Goal: Task Accomplishment & Management: Complete application form

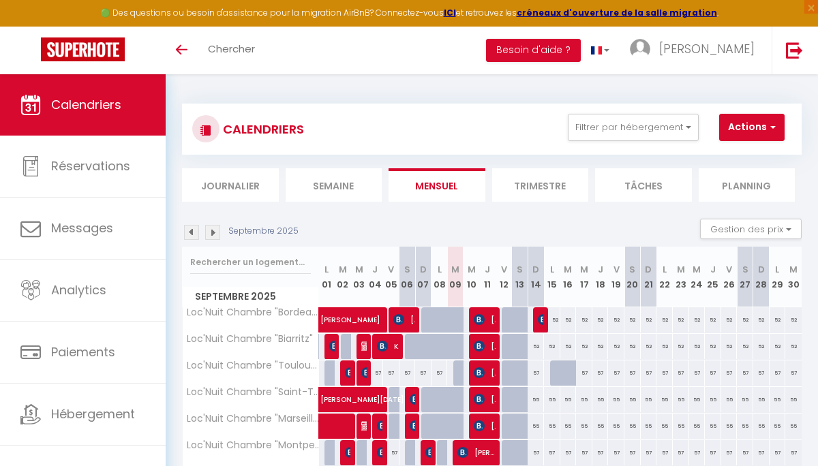
scroll to position [123, 0]
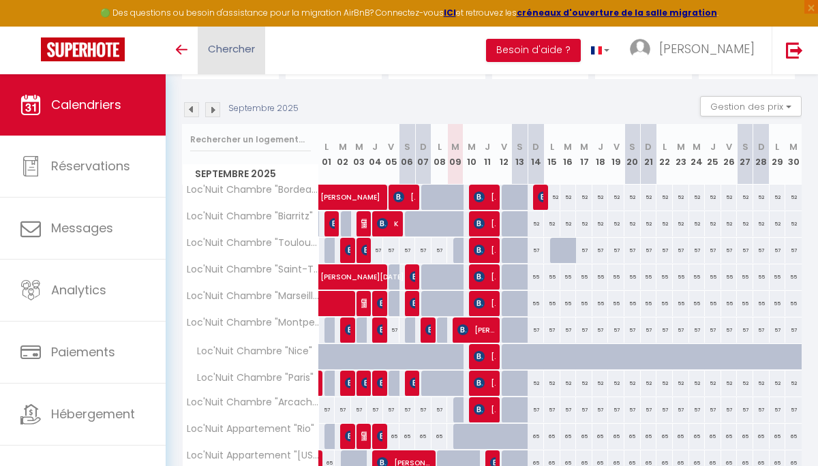
click at [246, 57] on link "Chercher" at bounding box center [231, 51] width 67 height 48
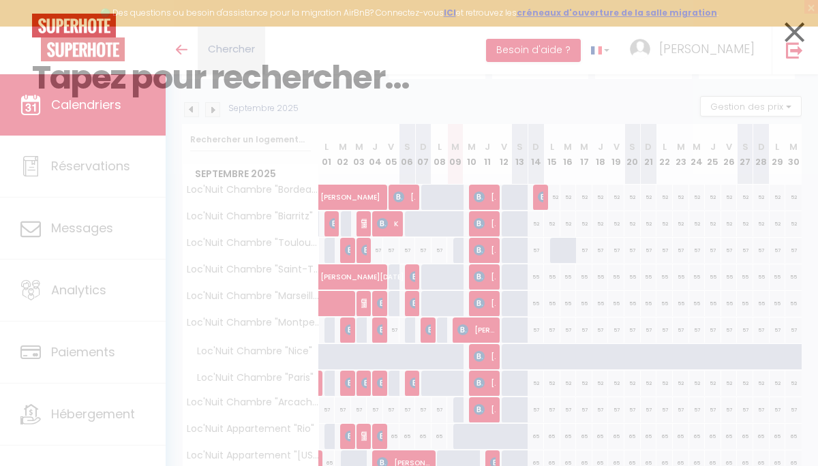
scroll to position [0, 0]
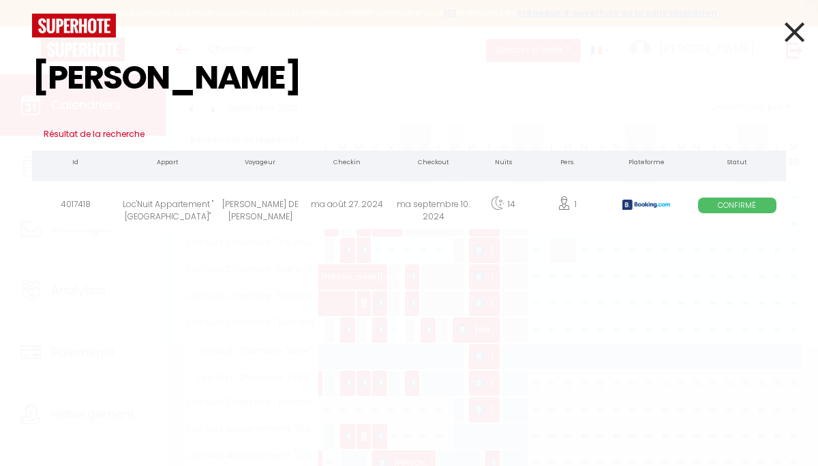
type input "[PERSON_NAME]"
click at [252, 208] on div "[PERSON_NAME] DE [PERSON_NAME]" at bounding box center [260, 207] width 87 height 44
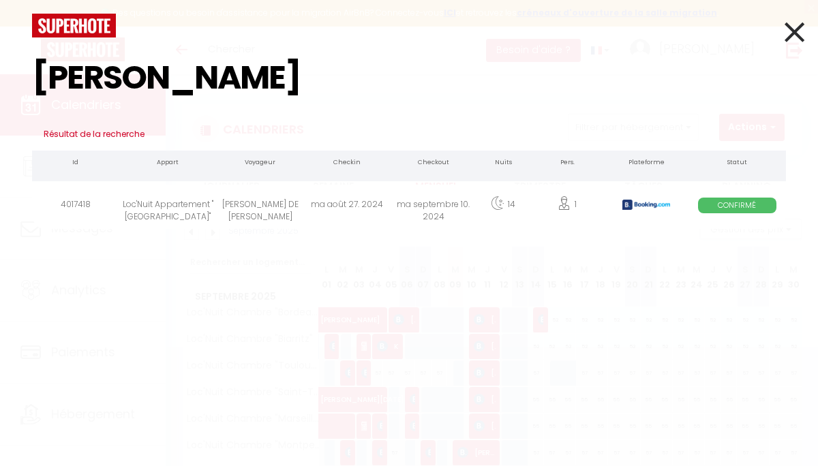
select select
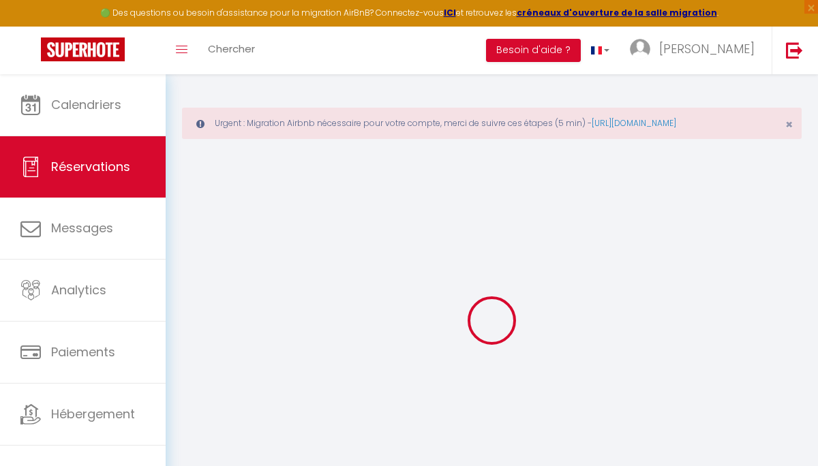
select select
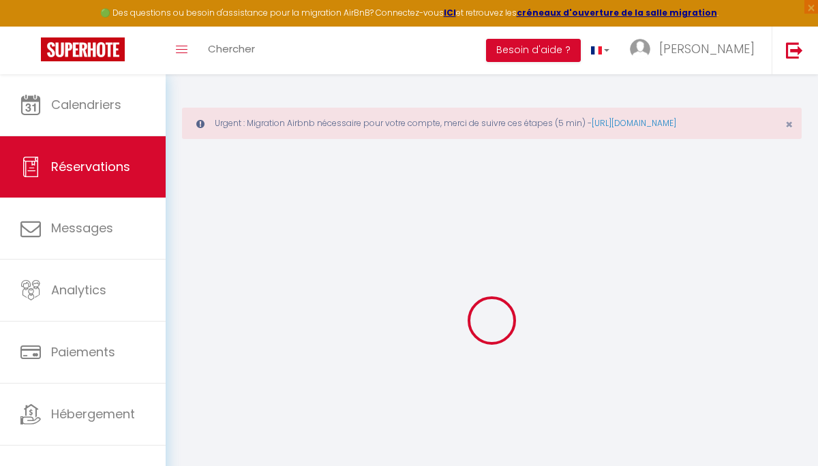
select select
checkbox input "false"
select select
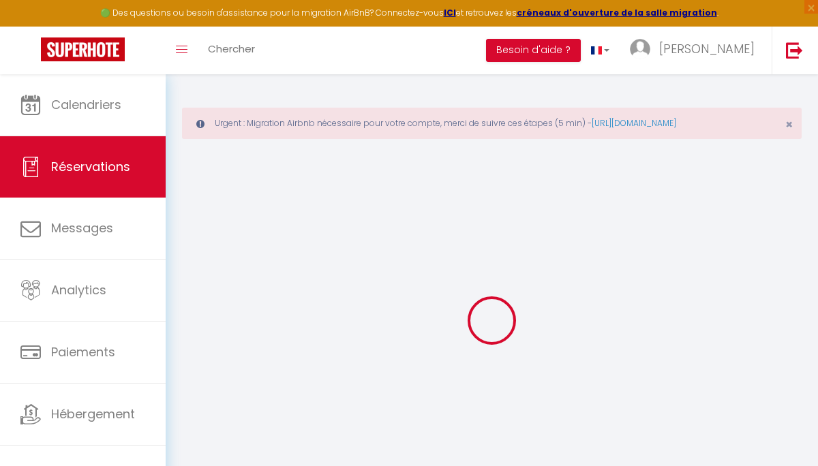
select select
checkbox input "false"
select select
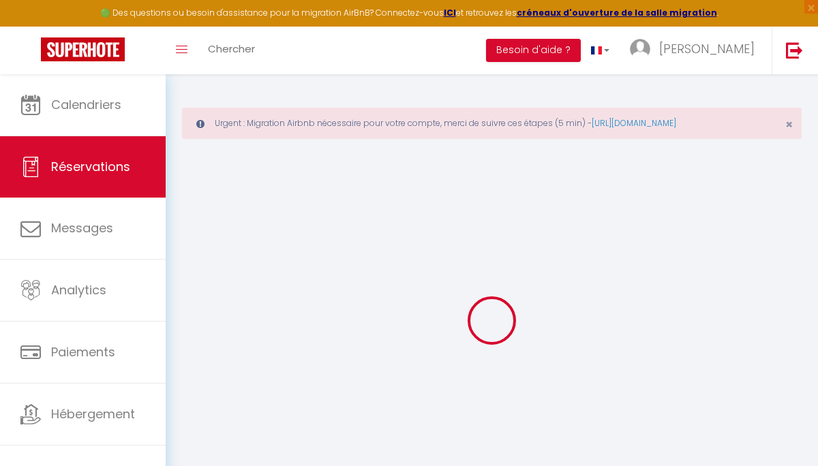
type input "[PERSON_NAME] DE [PERSON_NAME]"
type input "[PERSON_NAME] [PERSON_NAME]"
type input "[EMAIL_ADDRESS][DOMAIN_NAME]"
type input "[PHONE_NUMBER]"
type input "97133"
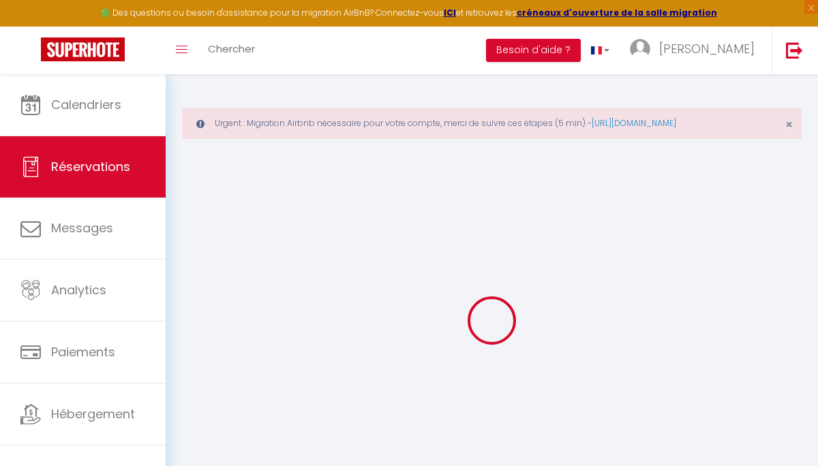
type input "[PERSON_NAME]"
type input "Saint-Barthélémy"
select select "BL"
type input "129.68"
type input "9.68"
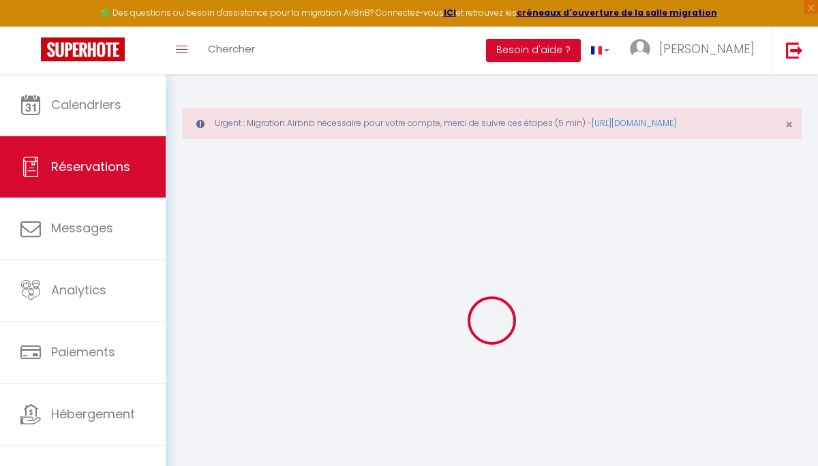
select select "34903"
select select "1"
select select
type input "1"
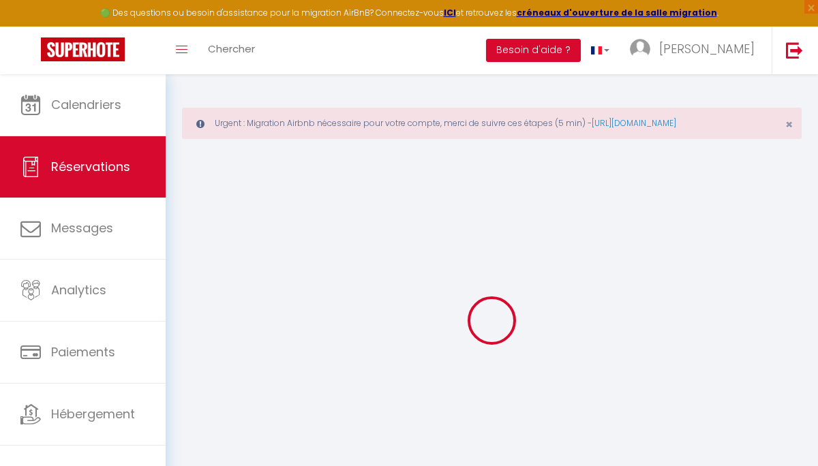
type input "1"
select select "12"
select select "15"
type input "864.5"
checkbox input "false"
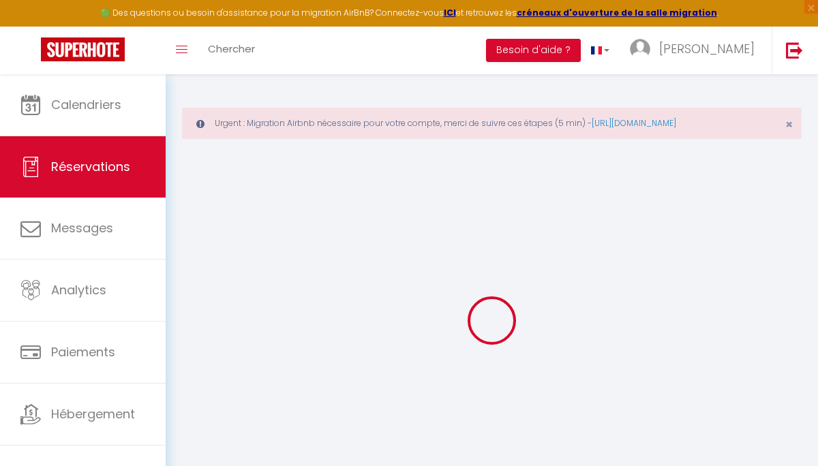
type input "0"
select select "2"
type input "0"
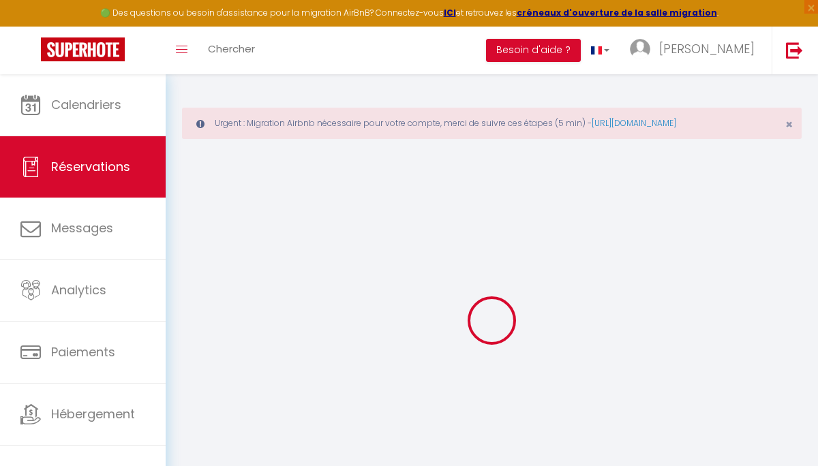
select select
checkbox input "false"
select select
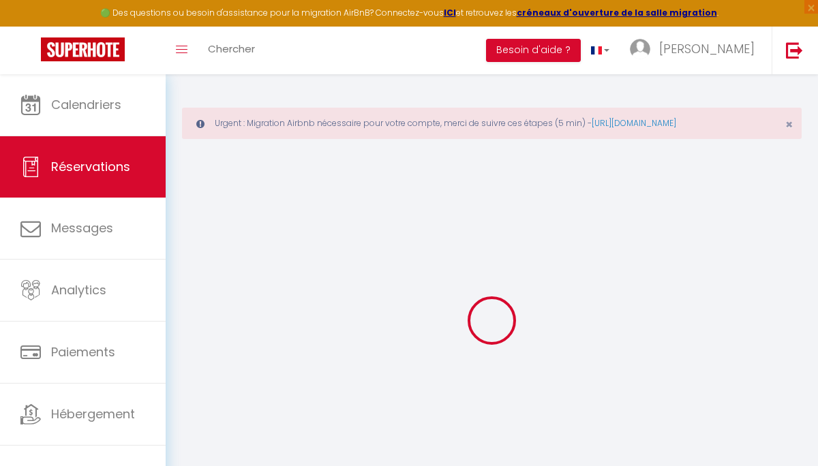
checkbox input "false"
select select
checkbox input "false"
type textarea "** THIS RESERVATION HAS BEEN PRE-PAID ** Je voyage pour affaires et il est poss…"
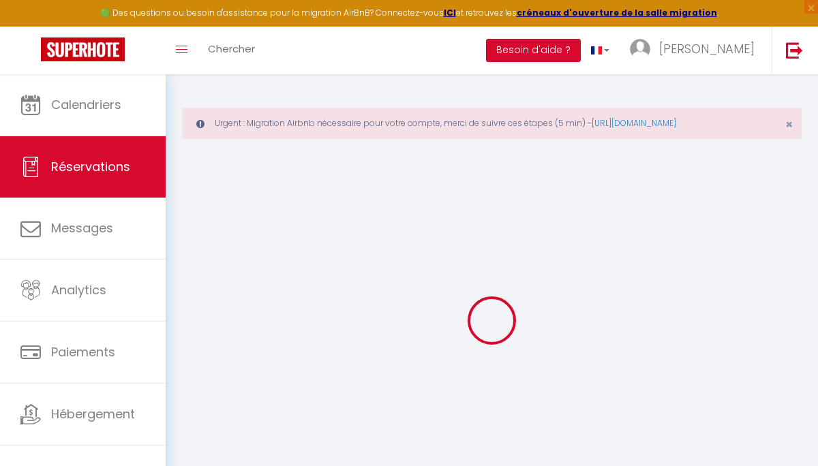
type input "15.72"
select select
checkbox input "false"
select select
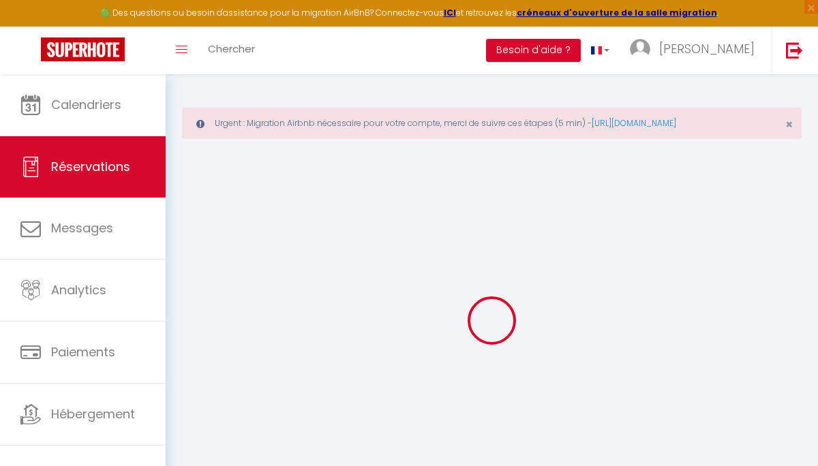
select select
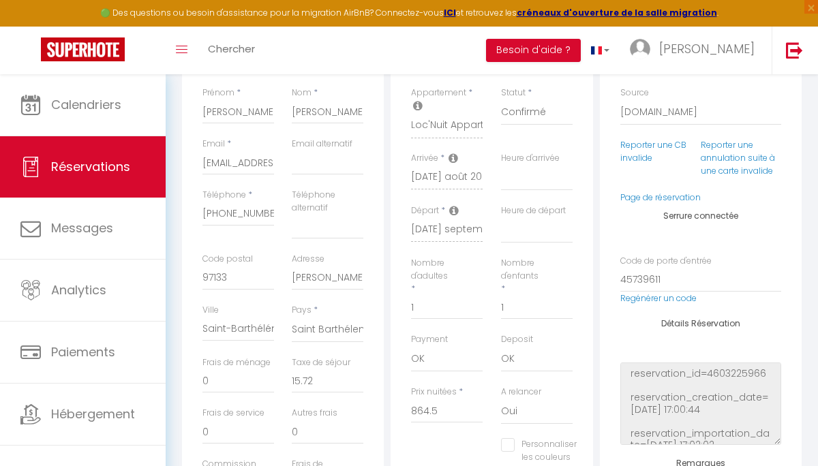
select select
checkbox input "false"
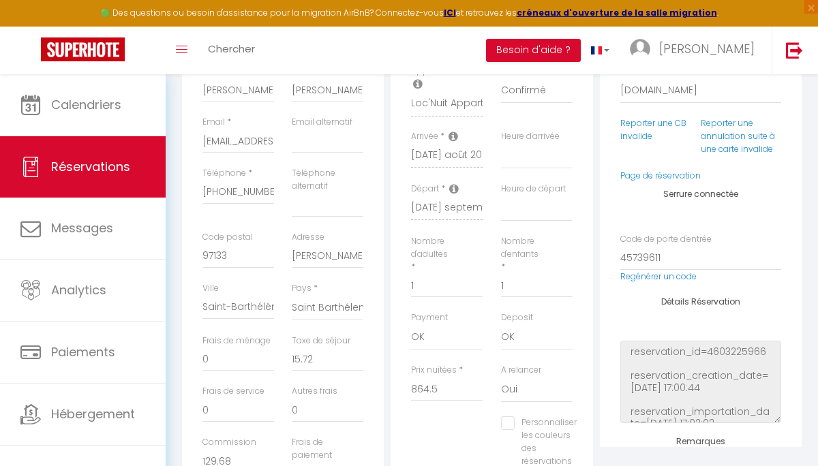
scroll to position [334, 0]
